Goal: Information Seeking & Learning: Learn about a topic

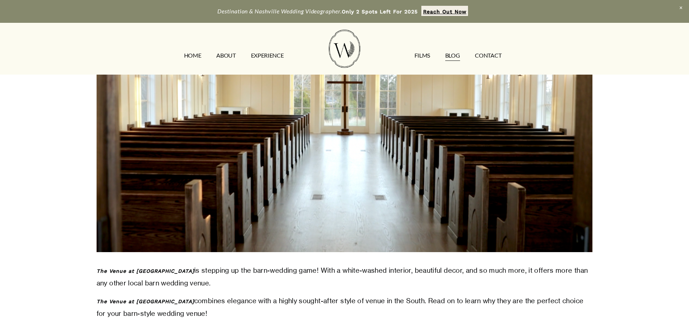
scroll to position [276, 0]
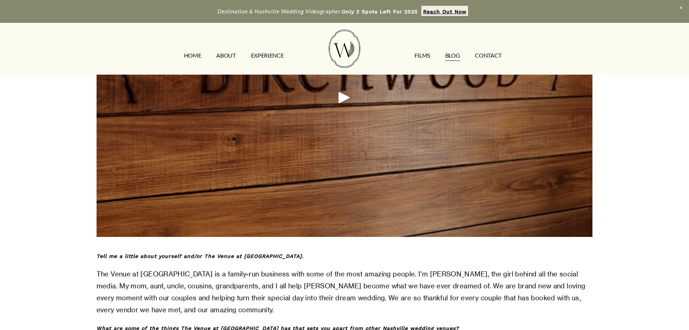
scroll to position [646, 0]
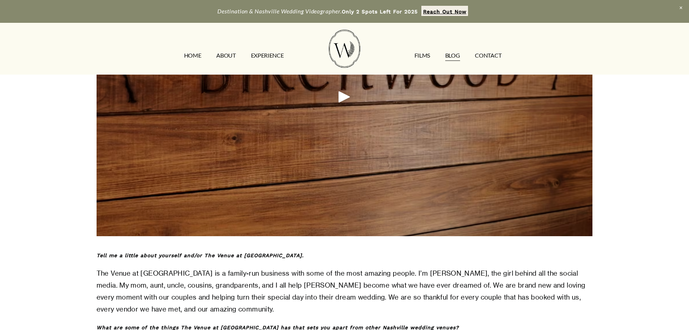
click at [628, 238] on article "The Venue at [GEOGRAPHIC_DATA] | [GEOGRAPHIC_DATA], [GEOGRAPHIC_DATA] Wedding V…" at bounding box center [344, 276] width 689 height 1694
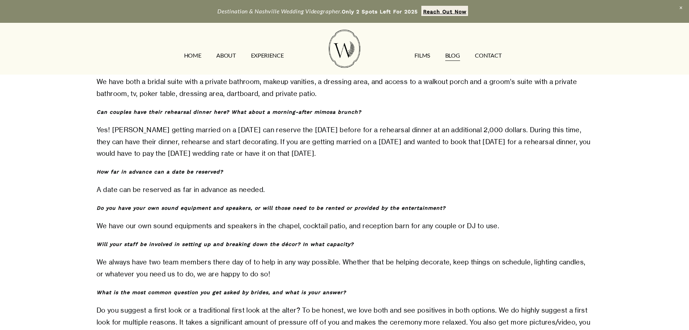
scroll to position [1295, 0]
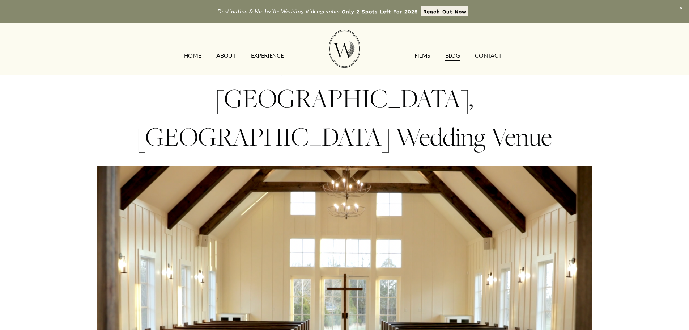
scroll to position [0, 0]
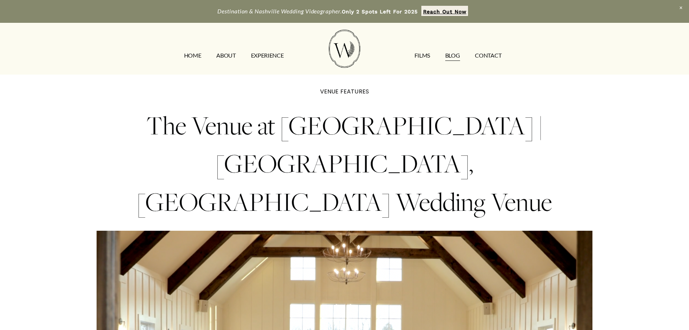
click at [346, 95] on link "VENUE FEATURES" at bounding box center [344, 91] width 49 height 8
